Goal: Task Accomplishment & Management: Complete application form

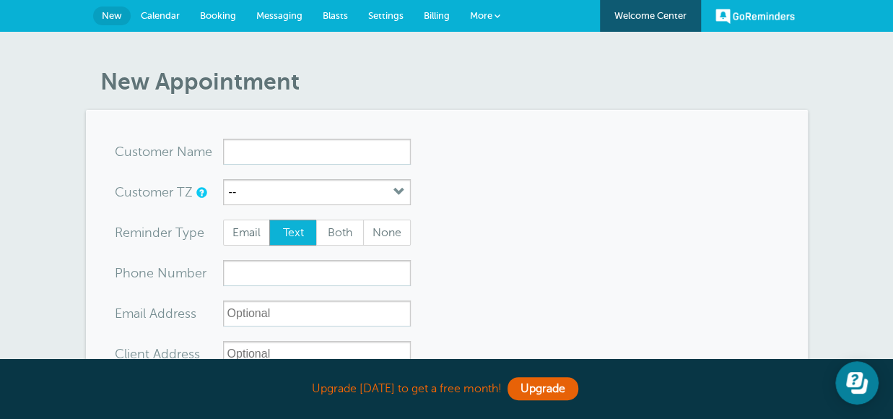
click at [384, 14] on span "Settings" at bounding box center [385, 15] width 35 height 11
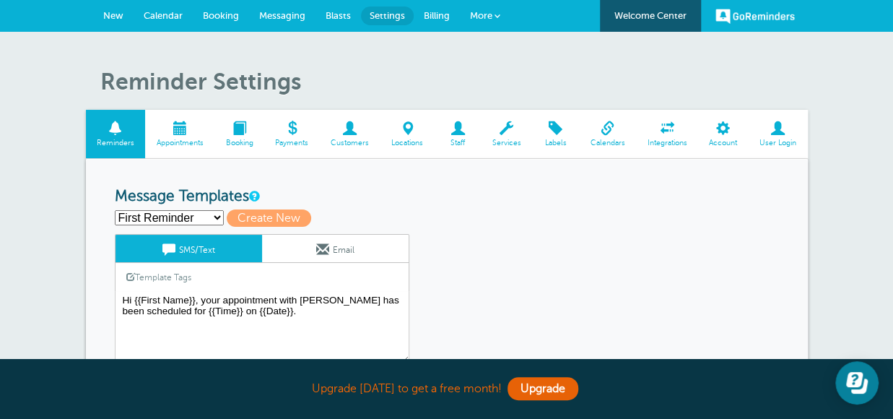
click at [781, 134] on span at bounding box center [777, 128] width 59 height 14
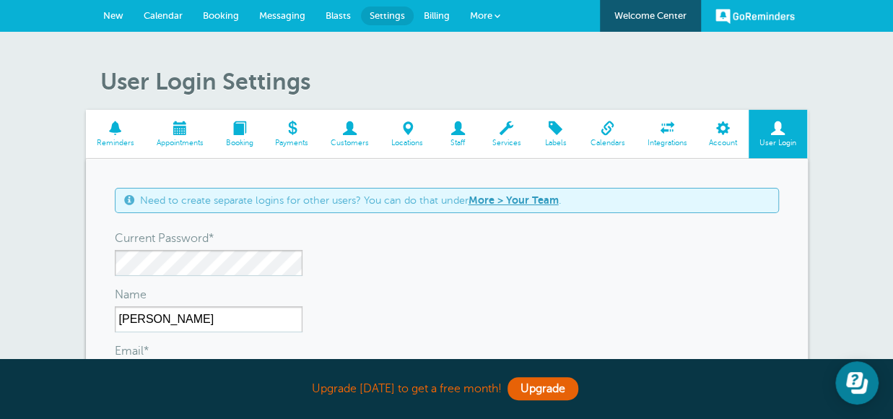
click at [719, 134] on span at bounding box center [723, 128] width 51 height 14
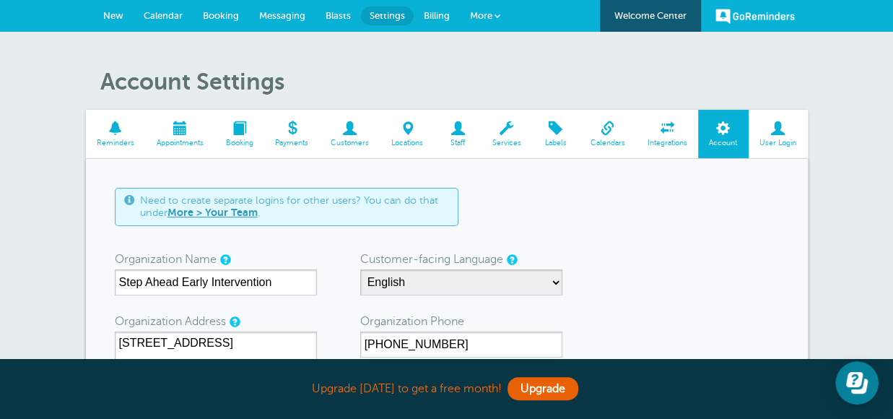
click at [460, 135] on span at bounding box center [457, 128] width 47 height 14
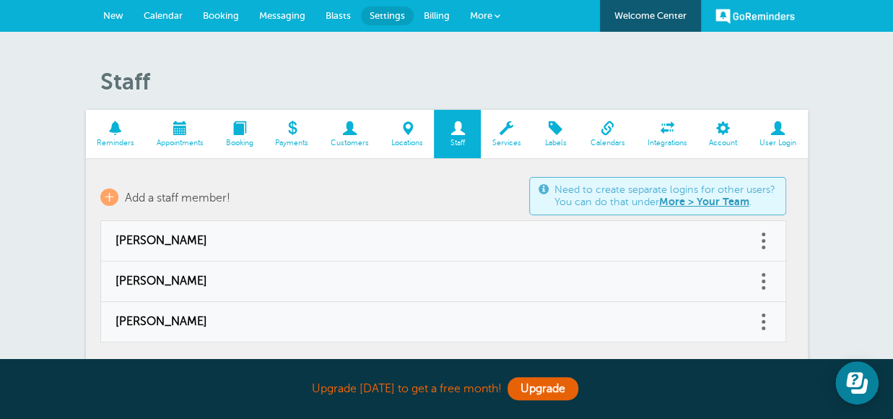
click at [710, 198] on link "More > Your Team" at bounding box center [704, 202] width 90 height 12
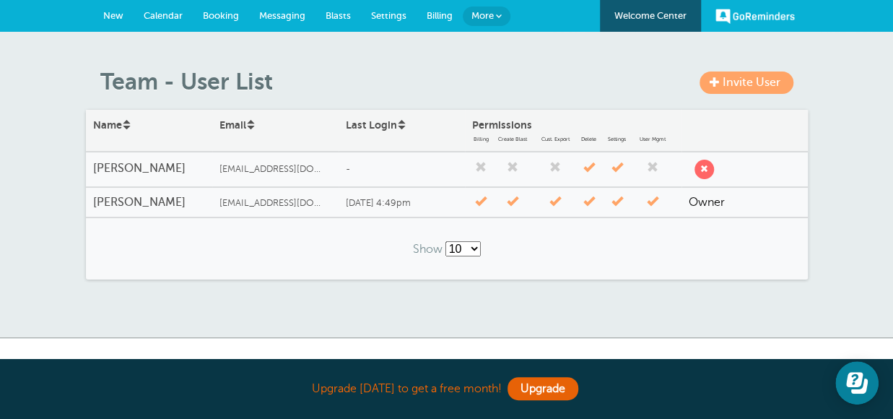
click at [747, 79] on span "Invite User" at bounding box center [751, 82] width 58 height 13
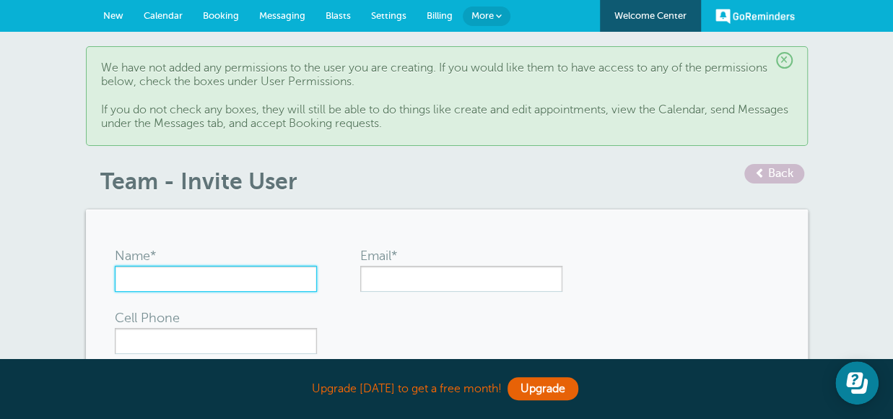
click at [199, 269] on input "Name*" at bounding box center [216, 279] width 202 height 26
type input "Audry Busbee"
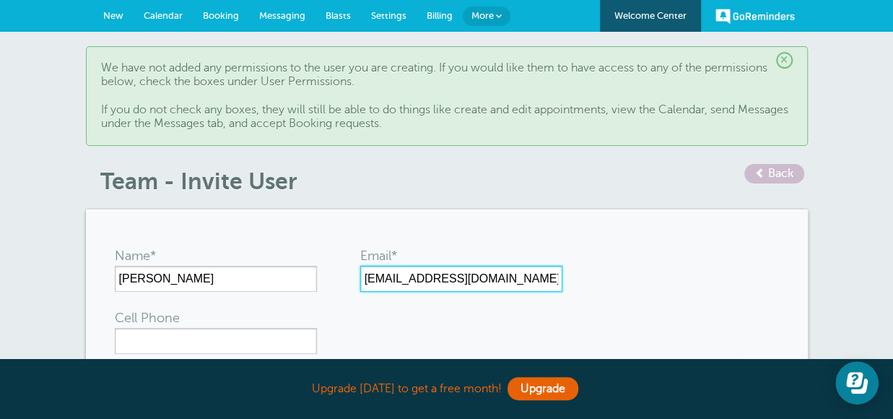
type input "abusbee@rldsn.org"
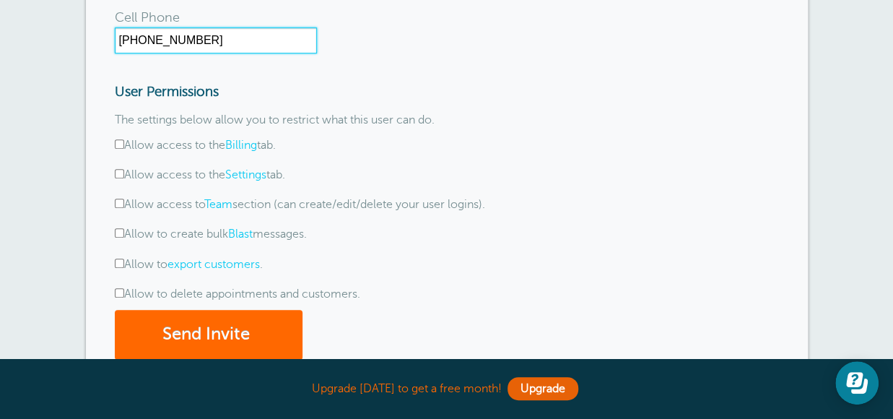
scroll to position [296, 0]
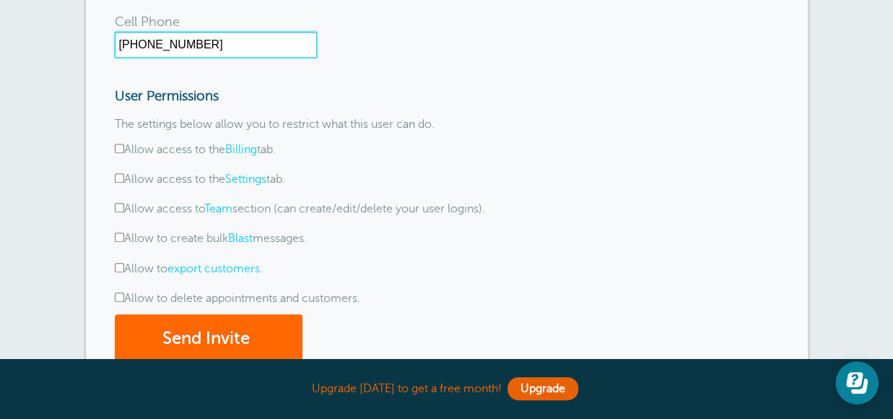
type input "803-738-5312"
click at [117, 146] on input "Allow access to the Billing tab." at bounding box center [119, 148] width 9 height 9
checkbox input "true"
click at [118, 178] on input "Allow access to the Settings tab." at bounding box center [119, 177] width 9 height 9
checkbox input "true"
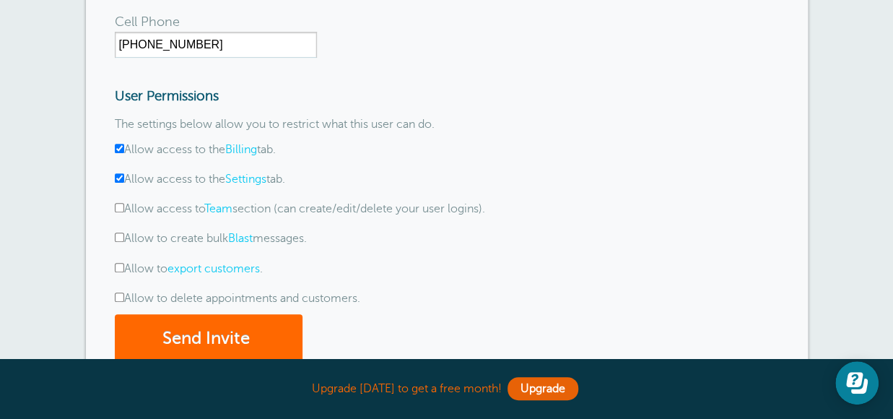
click at [121, 204] on input "Allow access to Team section (can create/edit/delete your user logins)." at bounding box center [119, 207] width 9 height 9
checkbox input "true"
click at [118, 236] on input "Allow to create bulk Blast messages." at bounding box center [119, 236] width 9 height 9
checkbox input "true"
click at [118, 266] on input "Allow to export customers ." at bounding box center [119, 267] width 9 height 9
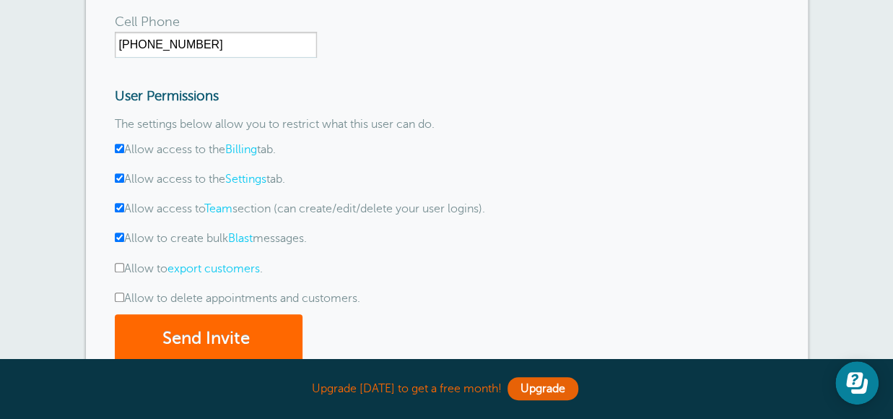
checkbox input "true"
click at [118, 294] on input "Allow to delete appointments and customers." at bounding box center [119, 296] width 9 height 9
checkbox input "true"
click at [198, 328] on button "Send Invite" at bounding box center [209, 339] width 188 height 50
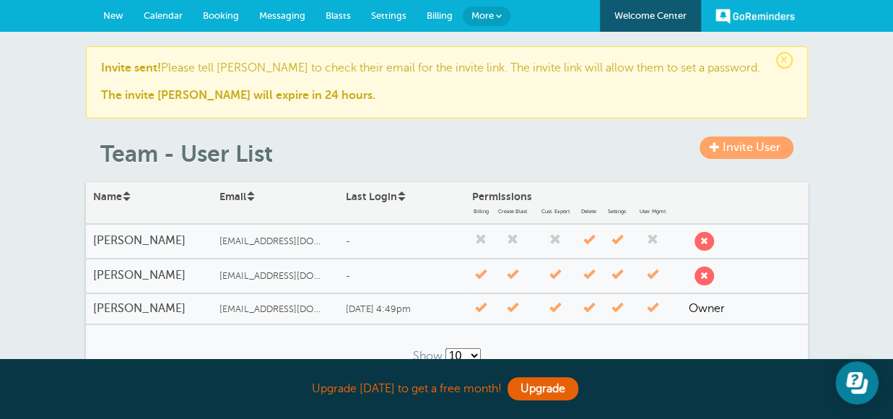
click at [746, 149] on span "Invite User" at bounding box center [751, 147] width 58 height 13
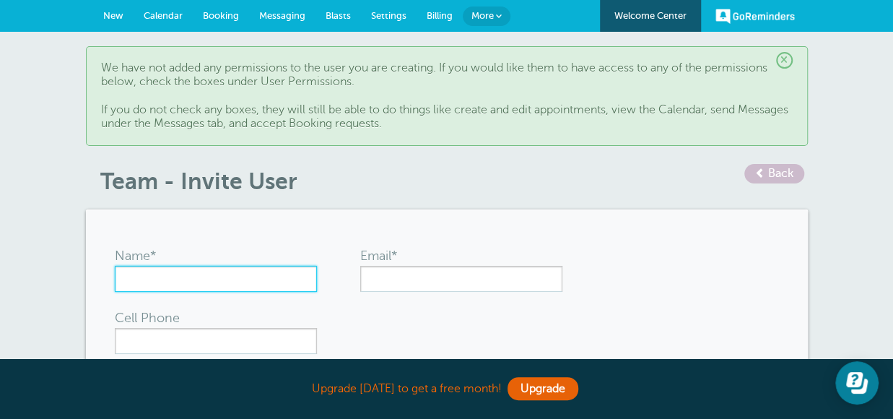
click at [166, 275] on input "Name*" at bounding box center [216, 279] width 202 height 26
type input "[PERSON_NAME]"
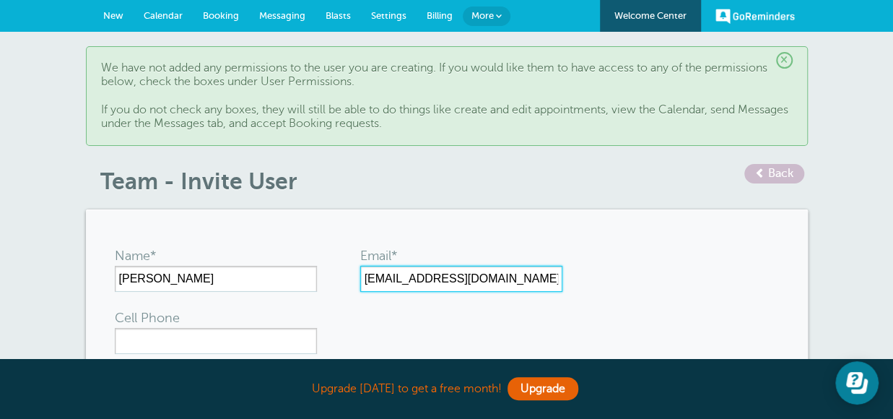
type input "[EMAIL_ADDRESS][DOMAIN_NAME]"
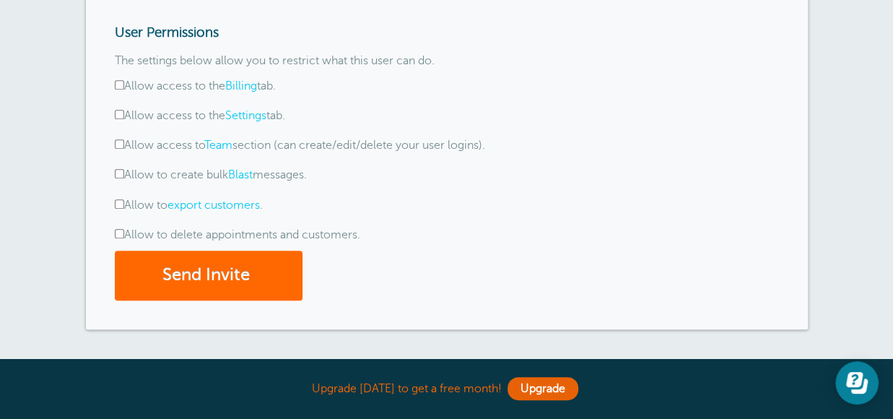
scroll to position [361, 0]
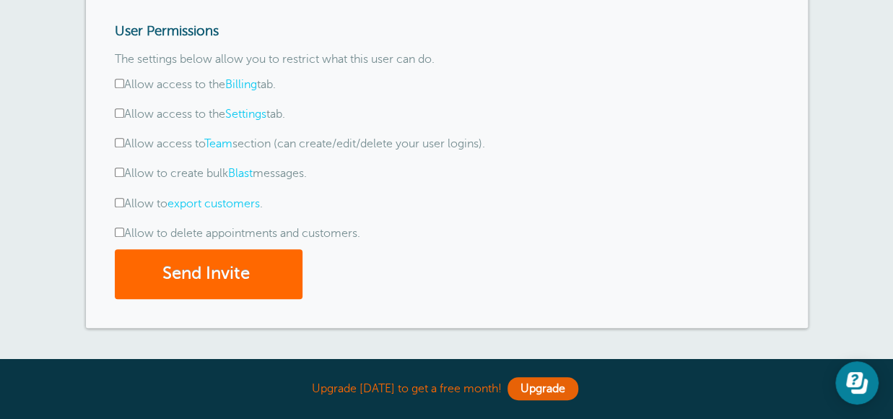
type input "18048954015"
click at [116, 85] on input "Allow access to the Billing tab." at bounding box center [119, 83] width 9 height 9
checkbox input "true"
click at [120, 99] on form "Name* Laura Poppens Email* lpoppens@rldsn.org Cell Phone 18048954015 User Permi…" at bounding box center [447, 87] width 664 height 421
click at [120, 114] on input "Allow access to the Settings tab." at bounding box center [119, 112] width 9 height 9
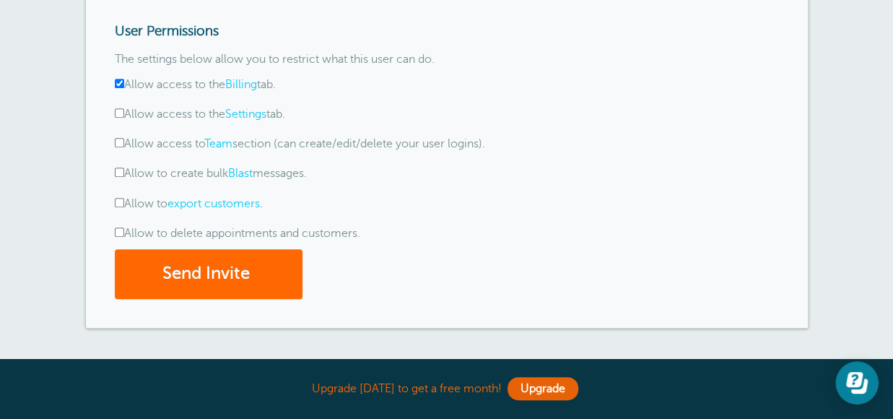
checkbox input "true"
click at [119, 134] on form "Name* Laura Poppens Email* lpoppens@rldsn.org Cell Phone 18048954015 User Permi…" at bounding box center [447, 87] width 664 height 421
click at [119, 141] on input "Allow access to Team section (can create/edit/delete your user logins)." at bounding box center [119, 142] width 9 height 9
checkbox input "true"
click at [124, 178] on label "Allow to create bulk Blast messages." at bounding box center [211, 173] width 192 height 13
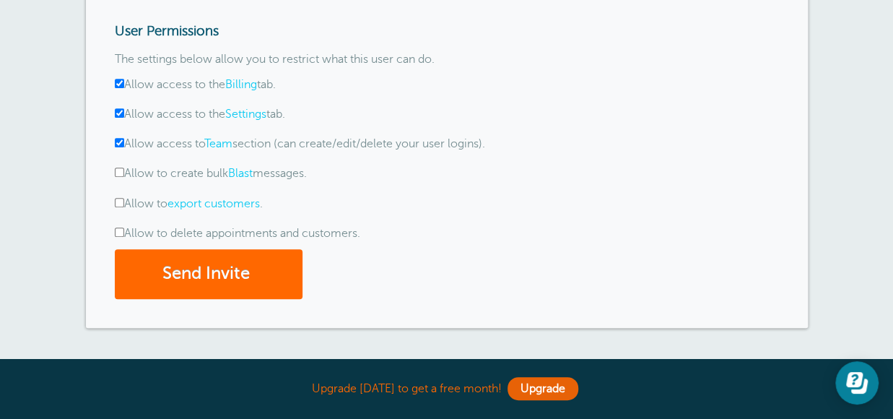
click at [124, 177] on input "Allow to create bulk Blast messages." at bounding box center [119, 171] width 9 height 9
checkbox input "true"
click at [124, 204] on label "Allow to export customers ." at bounding box center [189, 203] width 148 height 13
click at [124, 204] on input "Allow to export customers ." at bounding box center [119, 202] width 9 height 9
checkbox input "true"
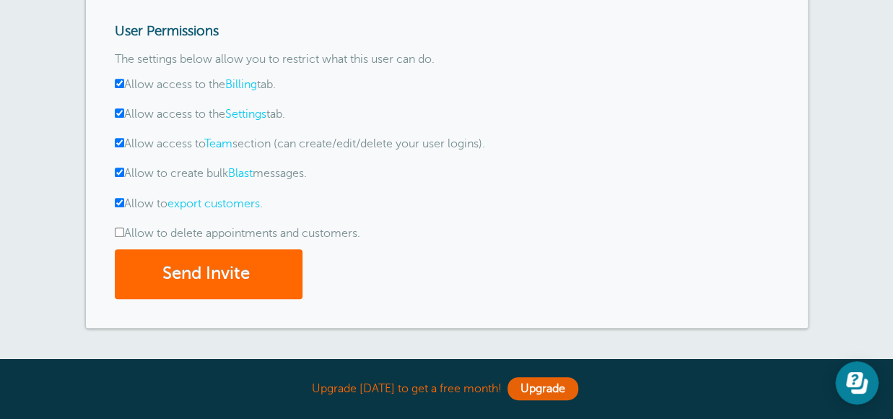
click at [119, 235] on input "Allow to delete appointments and customers." at bounding box center [119, 231] width 9 height 9
checkbox input "true"
click at [220, 272] on button "Send Invite" at bounding box center [209, 274] width 188 height 50
